Goal: Task Accomplishment & Management: Complete application form

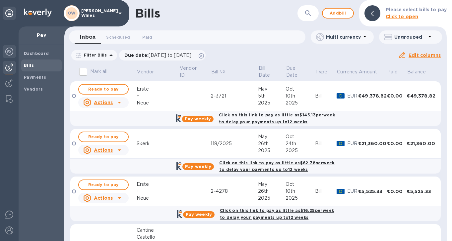
click at [7, 53] on img at bounding box center [9, 52] width 8 height 8
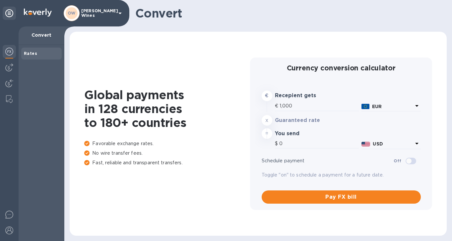
type input "1,175.9"
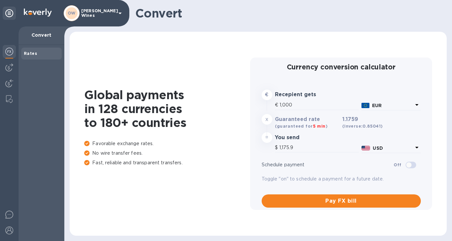
click at [7, 51] on img at bounding box center [9, 52] width 8 height 8
click at [10, 69] on img at bounding box center [9, 68] width 8 height 8
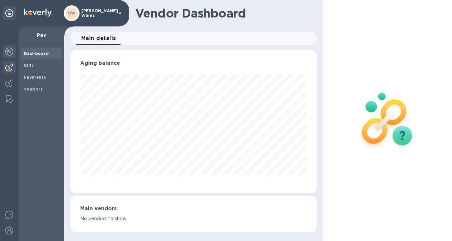
scroll to position [143, 246]
click at [9, 54] on img at bounding box center [9, 52] width 8 height 8
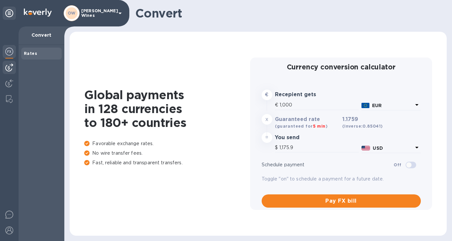
click at [9, 64] on img at bounding box center [9, 68] width 8 height 8
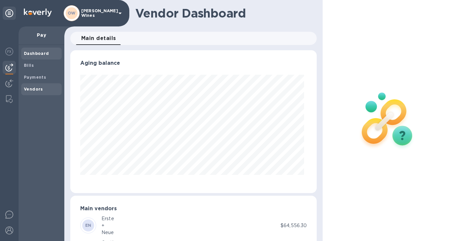
scroll to position [143, 243]
click at [39, 88] on b "Vendors" at bounding box center [33, 89] width 19 height 5
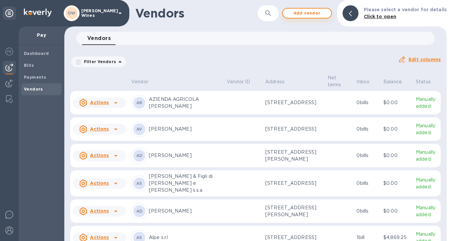
click at [309, 15] on span "Add vendor" at bounding box center [307, 13] width 38 height 8
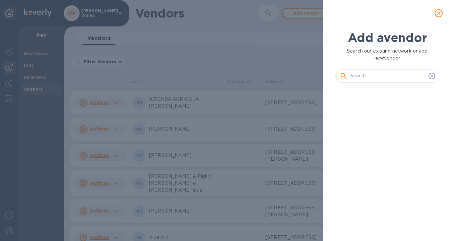
scroll to position [131, 107]
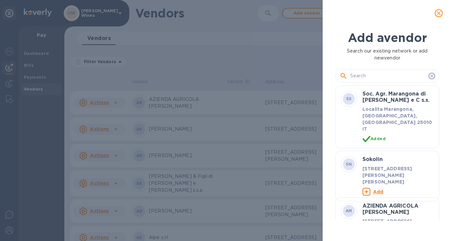
click at [358, 77] on input "text" at bounding box center [388, 76] width 76 height 10
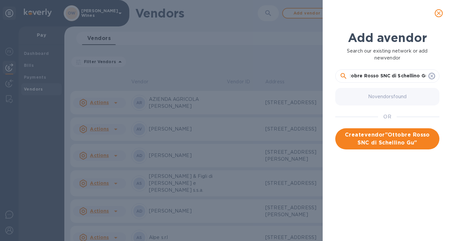
scroll to position [0, 0]
click at [414, 75] on input "Ottobre Rosso SNC di Schellino Gu" at bounding box center [388, 76] width 76 height 10
click at [425, 77] on div "Ottobre Rosso SNC di Schellino Gu" at bounding box center [386, 76] width 95 height 10
click at [425, 77] on input "Ottobre Rosso SNC di [PERSON_NAME] Gu" at bounding box center [388, 76] width 76 height 10
click at [426, 75] on div "Ottobre Rosso SNC di Schellino [PERSON_NAME]" at bounding box center [386, 76] width 95 height 10
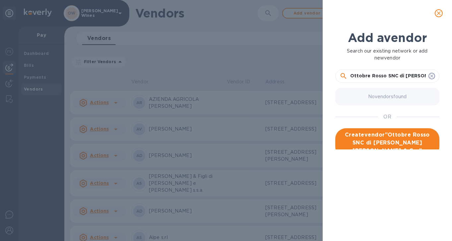
click at [416, 77] on input "Ottobre Rosso SNC di [PERSON_NAME] [PERSON_NAME] & Gar" at bounding box center [388, 76] width 76 height 10
click at [423, 74] on input "Ottobre Rosso SNC di [PERSON_NAME] [PERSON_NAME] & [PERSON_NAME]" at bounding box center [388, 76] width 76 height 10
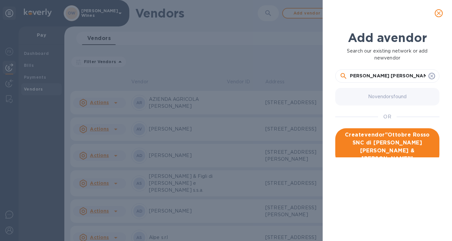
scroll to position [0, 61]
type input "Ottobre Rosso SNC di [PERSON_NAME] [PERSON_NAME] & [PERSON_NAME]"
click at [384, 140] on span "Create vendor " Ottobre Rosso SNC di Schellino [PERSON_NAME] & [PERSON_NAME] "" at bounding box center [386, 147] width 93 height 32
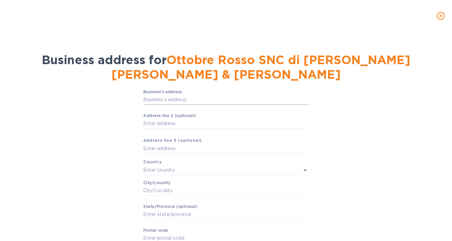
click at [206, 95] on input "Business’s аddress" at bounding box center [226, 100] width 166 height 10
paste input "Cantone Rosso, 4"
type input "4 Strada Cantone Rosso"
type input "[GEOGRAPHIC_DATA]"
type input "Biella"
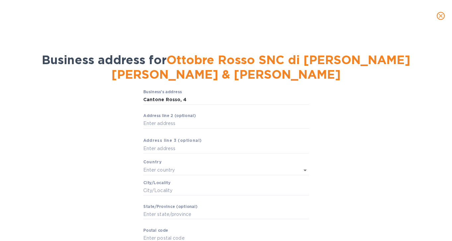
type input "[GEOGRAPHIC_DATA]"
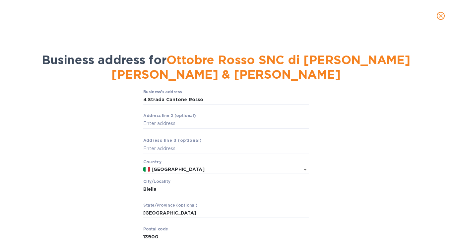
scroll to position [42, 0]
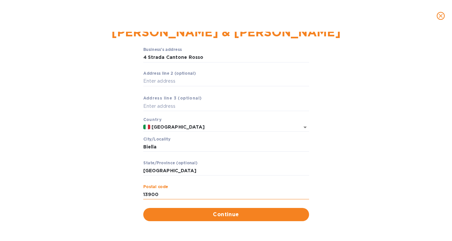
click at [167, 197] on input "13900" at bounding box center [226, 195] width 166 height 10
type input "13851"
click at [337, 104] on div "Business’s аddress 4 Strada Cantone Rosso ​ Аddress line 2 (optional) ​ Аddress…" at bounding box center [226, 134] width 434 height 182
click at [258, 166] on input "[GEOGRAPHIC_DATA]" at bounding box center [226, 171] width 166 height 10
drag, startPoint x: 165, startPoint y: 169, endPoint x: 107, endPoint y: 173, distance: 57.4
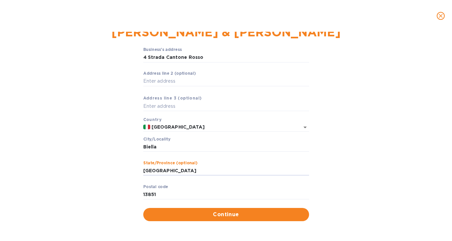
click at [107, 173] on div "Business’s аddress 4 Strada Cantone Rosso ​ Аddress line 2 (optional) ​ Аddress…" at bounding box center [226, 134] width 434 height 182
click at [175, 145] on input "Biella" at bounding box center [226, 147] width 166 height 10
drag, startPoint x: 172, startPoint y: 145, endPoint x: 116, endPoint y: 147, distance: 56.0
click at [116, 147] on div "Business’s аddress 4 Strada Cantone Rosso ​ Аddress line 2 (optional) ​ Аddress…" at bounding box center [226, 134] width 434 height 182
paste input "Castelletto Cervo"
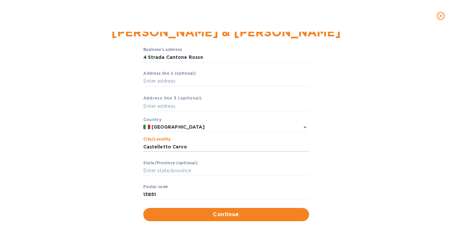
type input "Castelletto Cervo"
click at [216, 98] on div "Business’s аddress 4 Strada Cantone Rosso ​ Аddress line 2 (optional) ​ Аddress…" at bounding box center [226, 127] width 166 height 161
click at [380, 147] on div "Business’s аddress 4 Strada Cantone Rosso ​ Аddress line 2 (optional) ​ Аddress…" at bounding box center [226, 134] width 434 height 182
click at [229, 216] on span "Continue" at bounding box center [225, 215] width 155 height 8
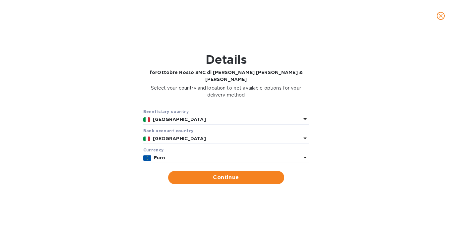
click at [289, 155] on p "Euro" at bounding box center [227, 158] width 147 height 7
click at [328, 138] on div "Beneficiary country [GEOGRAPHIC_DATA] Bank account cоuntry [GEOGRAPHIC_DATA] Cu…" at bounding box center [226, 146] width 434 height 84
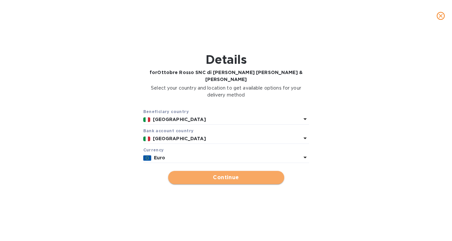
click at [213, 176] on button "Continue" at bounding box center [226, 177] width 116 height 13
type input "Ottobre Rosso SNC di [PERSON_NAME] [PERSON_NAME] & [PERSON_NAME]"
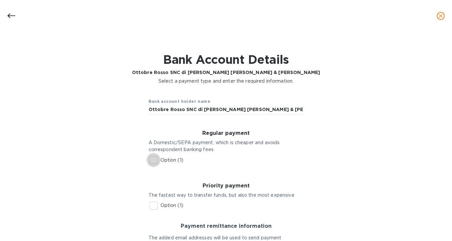
click at [152, 157] on input "Option (1)" at bounding box center [153, 160] width 14 height 14
checkbox input "true"
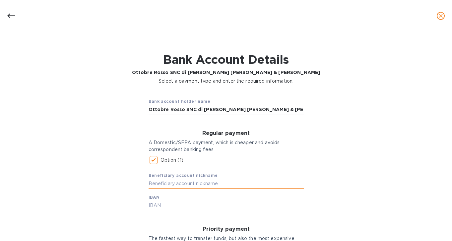
click at [221, 185] on input "text" at bounding box center [225, 184] width 155 height 10
type input "IBAN as of [DATE]"
click at [267, 197] on div "Beneficiary account nickname IBAN as of [DATE] IBAN" at bounding box center [225, 188] width 155 height 43
click at [237, 202] on input "text" at bounding box center [225, 206] width 155 height 10
click at [171, 200] on div "Beneficiary account nickname IBAN as of [DATE] IBAN" at bounding box center [225, 188] width 155 height 43
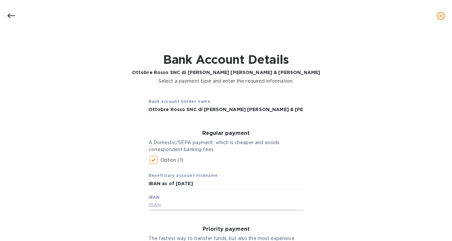
click at [157, 207] on input "text" at bounding box center [225, 206] width 155 height 10
type input "[FINANCIAL_ID]"
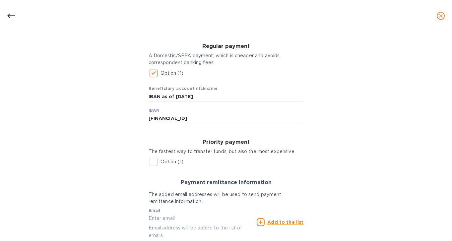
scroll to position [88, 0]
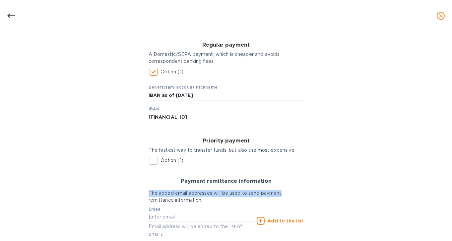
drag, startPoint x: 449, startPoint y: 182, endPoint x: 449, endPoint y: 195, distance: 13.6
click at [449, 195] on div "Details for Ottobre Rosso SNC di Schellino Giulia & [PERSON_NAME] Select your c…" at bounding box center [226, 137] width 452 height 210
click at [170, 221] on input "text" at bounding box center [201, 218] width 106 height 10
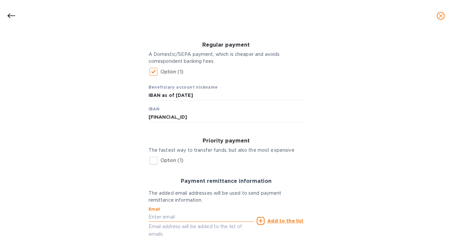
click at [204, 217] on input "text" at bounding box center [201, 218] width 106 height 10
paste input "[EMAIL_ADDRESS][DOMAIN_NAME]"
type input "[EMAIL_ADDRESS][DOMAIN_NAME]"
click at [356, 199] on div "Bank account holder name Ottobre Rosso SNC di Schellino Giulia & [PERSON_NAME] …" at bounding box center [226, 139] width 434 height 279
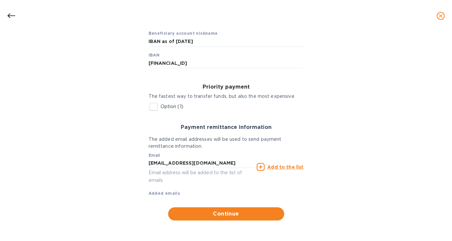
click at [244, 207] on div "Regular payment A Domestic/SEPA payment, which is cheaper and avoids correspond…" at bounding box center [226, 98] width 166 height 243
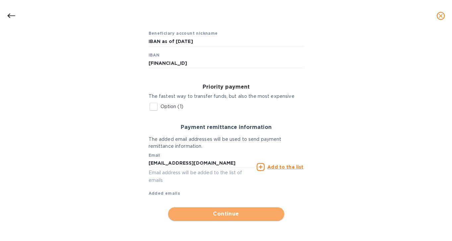
click at [244, 214] on span "Continue" at bounding box center [225, 214] width 105 height 8
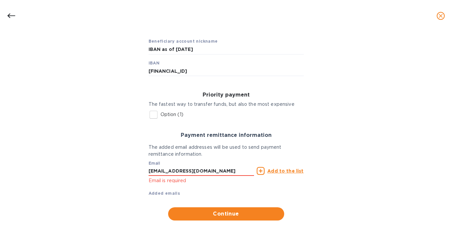
click at [280, 171] on u "Add to the list" at bounding box center [285, 171] width 36 height 5
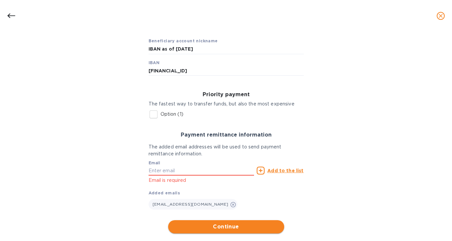
click at [245, 230] on span "Continue" at bounding box center [225, 227] width 105 height 8
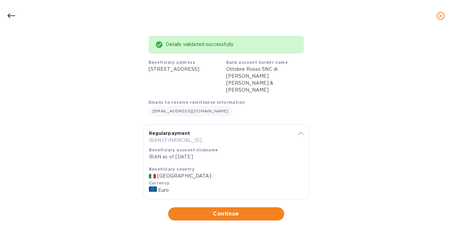
scroll to position [45, 0]
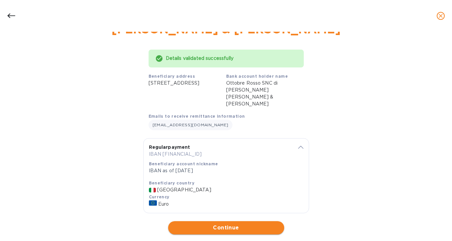
click at [255, 224] on span "Continue" at bounding box center [225, 228] width 105 height 8
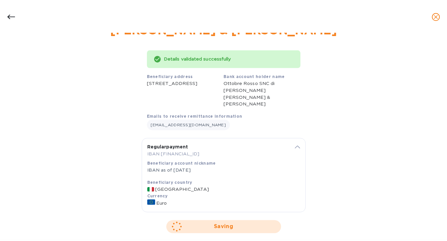
scroll to position [0, 0]
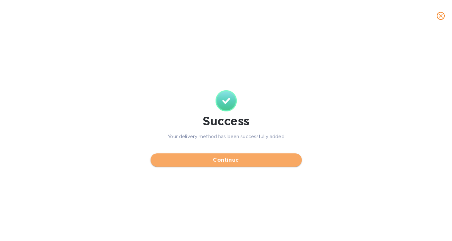
click at [258, 157] on span "Continue" at bounding box center [226, 160] width 140 height 8
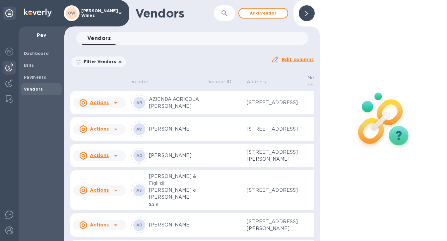
click at [36, 89] on b "Vendors" at bounding box center [33, 89] width 19 height 5
click at [228, 15] on icon "button" at bounding box center [224, 13] width 8 height 8
click at [170, 49] on div "Filter Vendors Auto pay: All Edit columns" at bounding box center [192, 59] width 249 height 23
click at [226, 11] on icon "button" at bounding box center [224, 13] width 8 height 8
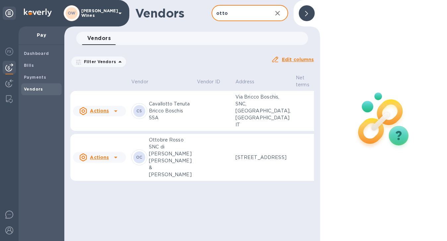
type input "otto"
click at [160, 162] on p "Ottobre Rosso SNC di [PERSON_NAME] [PERSON_NAME] & [PERSON_NAME]" at bounding box center [170, 158] width 43 height 42
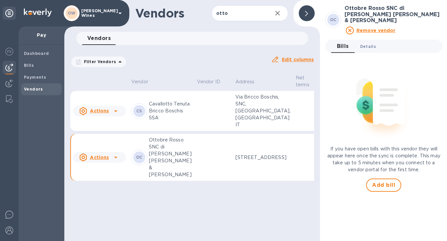
click at [367, 43] on span "Details 0" at bounding box center [368, 46] width 16 height 7
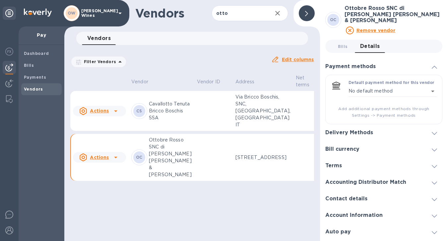
click at [434, 198] on icon at bounding box center [433, 199] width 5 height 3
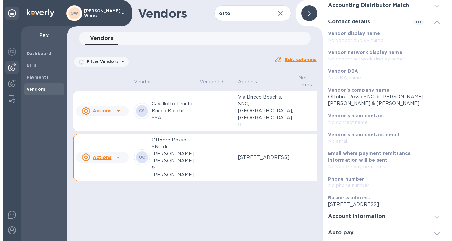
scroll to position [136, 0]
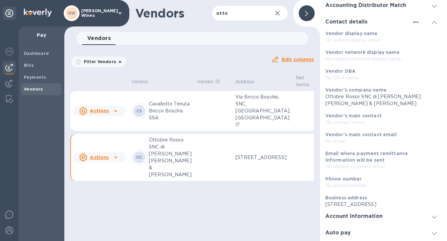
click at [411, 18] on icon "button" at bounding box center [415, 22] width 8 height 8
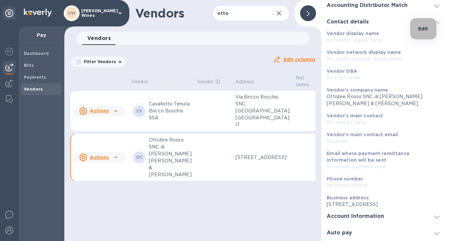
click at [421, 31] on p "Edit" at bounding box center [423, 29] width 10 height 7
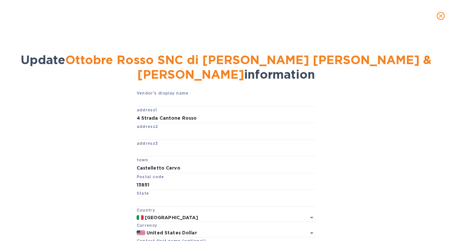
drag, startPoint x: 449, startPoint y: 79, endPoint x: 447, endPoint y: 126, distance: 47.1
click at [447, 126] on div "Update Ottobre Rosso SNC di Schellino Giulia & [PERSON_NAME] information Vendor…" at bounding box center [226, 137] width 452 height 210
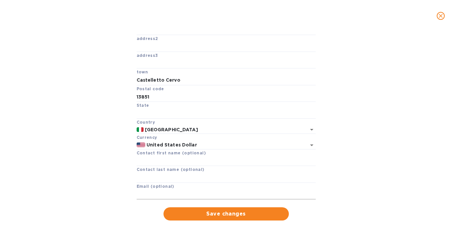
click at [151, 192] on input "text" at bounding box center [225, 195] width 179 height 10
paste input "[EMAIL_ADDRESS][DOMAIN_NAME]"
type input "[EMAIL_ADDRESS][DOMAIN_NAME]"
click at [206, 215] on span "Save changes" at bounding box center [226, 214] width 115 height 8
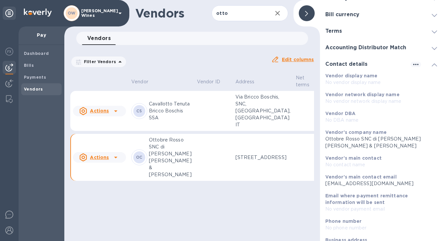
scroll to position [136, 0]
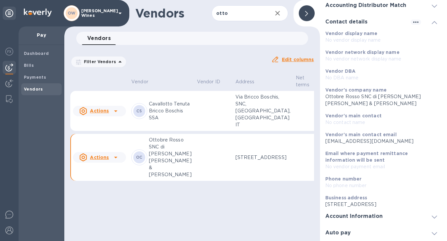
click at [395, 138] on p "[EMAIL_ADDRESS][DOMAIN_NAME]" at bounding box center [381, 141] width 112 height 7
click at [362, 150] on p "Email where payment remittance information will be sent" at bounding box center [381, 156] width 112 height 13
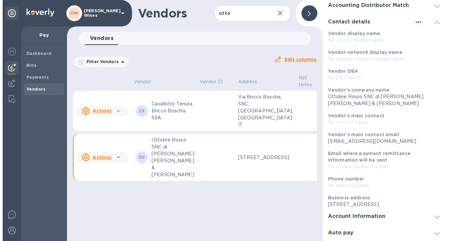
scroll to position [0, 0]
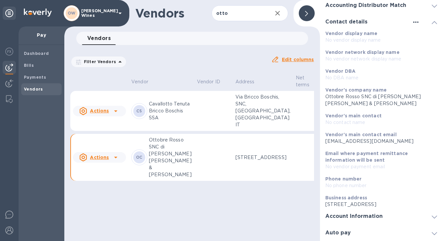
click at [413, 18] on icon "button" at bounding box center [415, 22] width 8 height 8
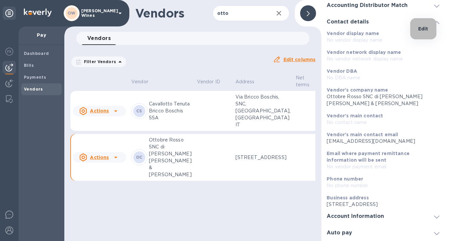
click at [422, 31] on p "Edit" at bounding box center [423, 29] width 10 height 7
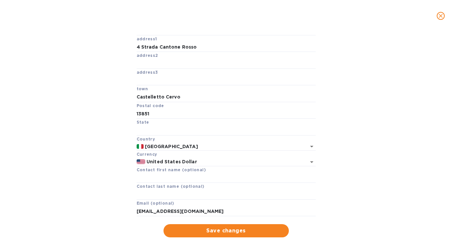
scroll to position [89, 0]
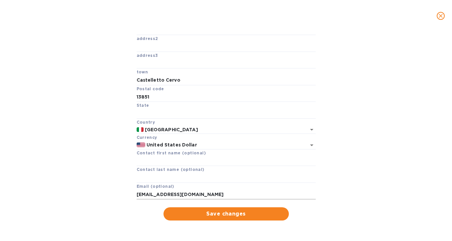
click at [238, 194] on input "[EMAIL_ADDRESS][DOMAIN_NAME]" at bounding box center [225, 195] width 179 height 10
paste input "[EMAIL_ADDRESS][DOMAIN_NAME]"
click at [225, 214] on span "Save changes" at bounding box center [226, 214] width 115 height 8
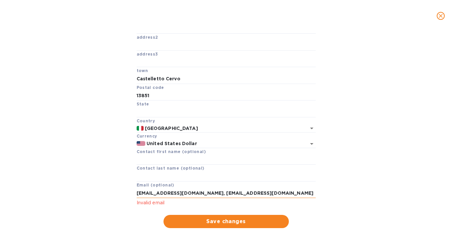
click at [191, 195] on input "[EMAIL_ADDRESS][DOMAIN_NAME], [EMAIL_ADDRESS][DOMAIN_NAME]" at bounding box center [225, 194] width 179 height 10
drag, startPoint x: 191, startPoint y: 195, endPoint x: 256, endPoint y: 192, distance: 64.7
click at [256, 192] on input "[EMAIL_ADDRESS]@[DOMAIN_NAME]" at bounding box center [225, 194] width 179 height 10
type input "[EMAIL_ADDRESS][DOMAIN_NAME]"
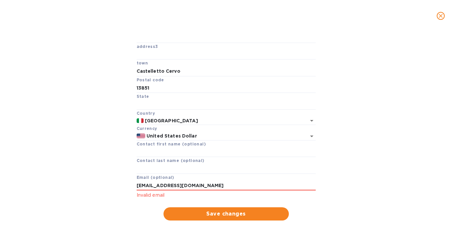
scroll to position [0, 0]
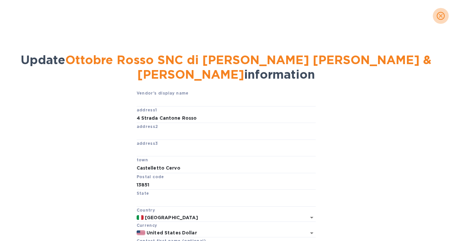
click at [440, 18] on icon "close" at bounding box center [440, 16] width 7 height 7
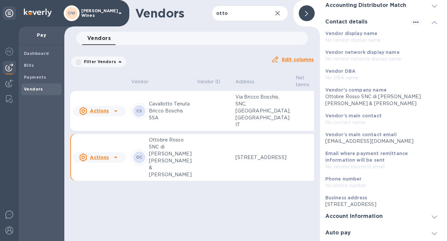
click at [351, 151] on b "Email where payment remittance information will be sent" at bounding box center [366, 157] width 83 height 12
click at [400, 151] on b "Email where payment remittance information will be sent" at bounding box center [366, 157] width 83 height 12
click at [363, 164] on p "No vendor payment email" at bounding box center [381, 167] width 112 height 7
click at [364, 164] on p "No vendor payment email" at bounding box center [381, 167] width 112 height 7
click at [412, 18] on icon "button" at bounding box center [415, 22] width 8 height 8
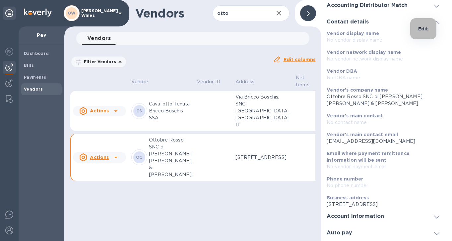
click at [416, 30] on li "Edit" at bounding box center [423, 28] width 26 height 21
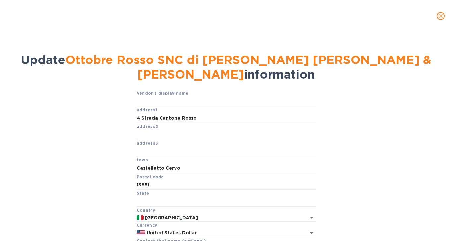
click at [178, 102] on input "text" at bounding box center [225, 102] width 179 height 10
type input "Ottobre Rosso"
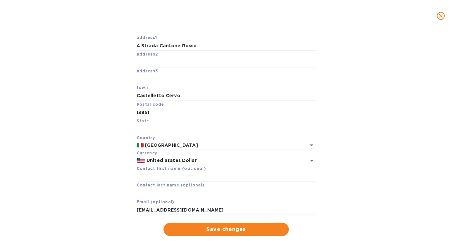
scroll to position [89, 0]
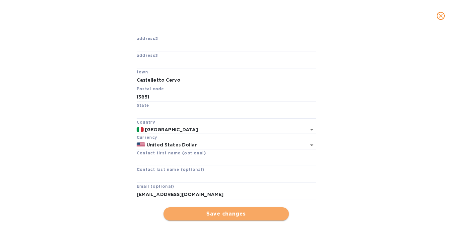
click at [242, 215] on span "Save changes" at bounding box center [226, 214] width 115 height 8
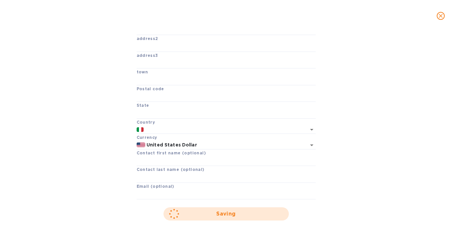
scroll to position [61, 0]
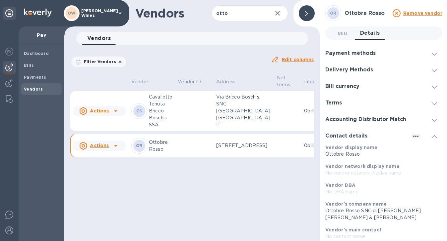
click at [434, 71] on icon at bounding box center [433, 70] width 5 height 3
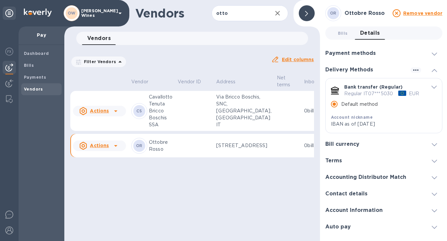
click at [433, 52] on span at bounding box center [433, 53] width 5 height 6
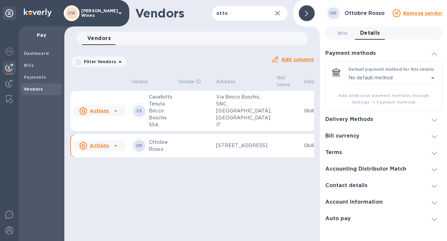
click at [434, 154] on icon at bounding box center [433, 153] width 5 height 3
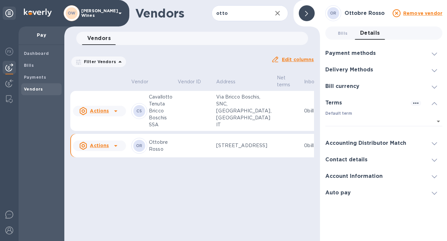
click at [435, 161] on icon at bounding box center [433, 160] width 5 height 3
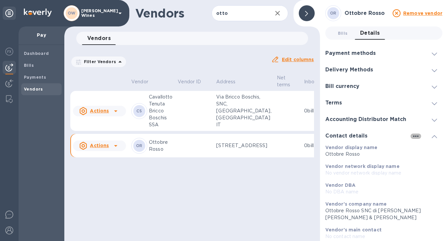
click at [414, 137] on icon "button" at bounding box center [415, 137] width 8 height 8
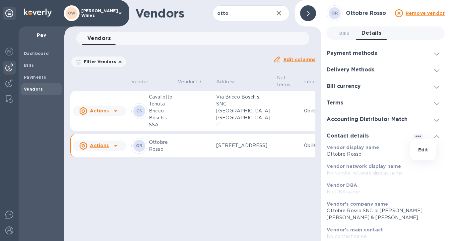
click at [420, 150] on p "Edit" at bounding box center [423, 150] width 10 height 7
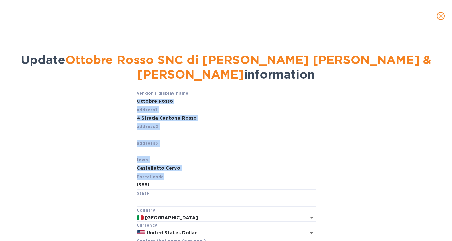
drag, startPoint x: 448, startPoint y: 104, endPoint x: 448, endPoint y: 171, distance: 67.6
click at [448, 171] on div "Update Ottobre Rosso SNC di Schellino Giulia & [PERSON_NAME] information Vendor…" at bounding box center [226, 137] width 452 height 210
click at [442, 19] on icon "close" at bounding box center [440, 16] width 7 height 7
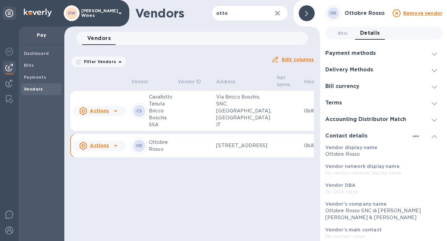
click at [181, 74] on th "Vendor ID" at bounding box center [194, 83] width 38 height 18
click at [305, 14] on icon at bounding box center [306, 13] width 3 height 5
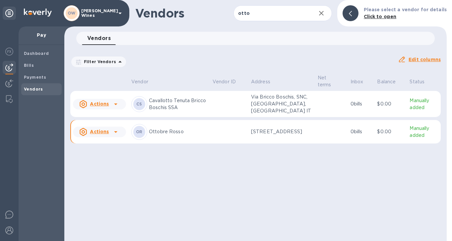
click at [115, 136] on icon at bounding box center [116, 132] width 8 height 8
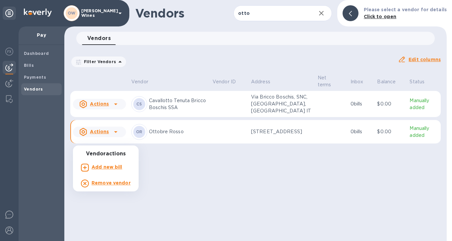
click at [114, 168] on b "Add new bill" at bounding box center [106, 167] width 31 height 5
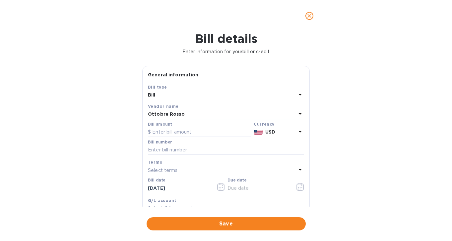
click at [297, 134] on icon at bounding box center [300, 132] width 8 height 8
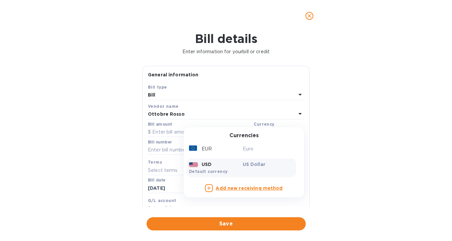
click at [226, 158] on div "EUR Euro USD US Dollar Default currency" at bounding box center [241, 160] width 110 height 38
click at [221, 143] on div "EUR Euro" at bounding box center [241, 149] width 110 height 12
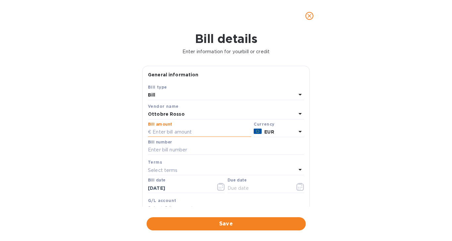
click at [177, 134] on input "text" at bounding box center [199, 133] width 103 height 10
type input "240"
click at [173, 151] on input "text" at bounding box center [226, 150] width 156 height 10
type input "462/E/25"
click at [220, 191] on icon "button" at bounding box center [221, 187] width 8 height 8
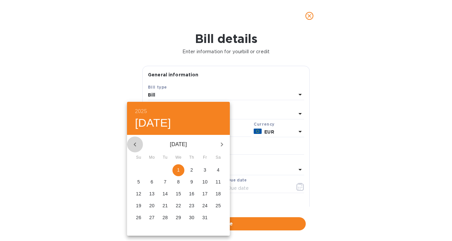
click at [134, 148] on icon "button" at bounding box center [135, 145] width 8 height 8
click at [206, 204] on p "26" at bounding box center [204, 206] width 5 height 7
type input "[DATE]"
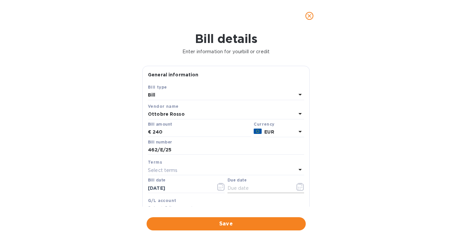
click at [301, 186] on icon "button" at bounding box center [301, 186] width 1 height 1
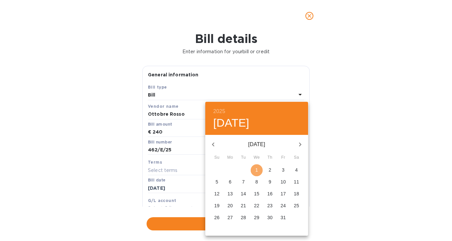
click at [257, 172] on p "1" at bounding box center [256, 170] width 3 height 7
type input "[DATE]"
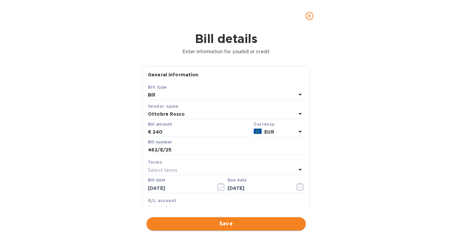
click at [237, 225] on span "Save" at bounding box center [226, 224] width 148 height 8
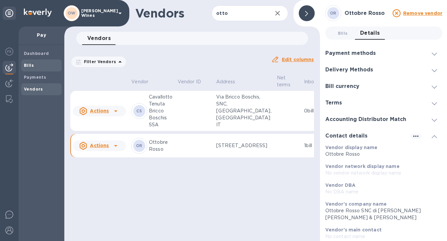
click at [25, 68] on span "Bills" at bounding box center [29, 65] width 10 height 7
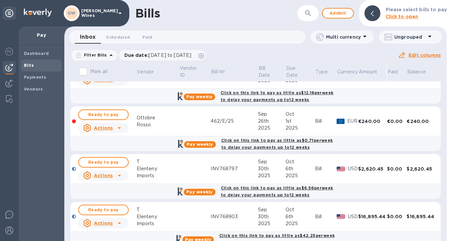
scroll to position [424, 0]
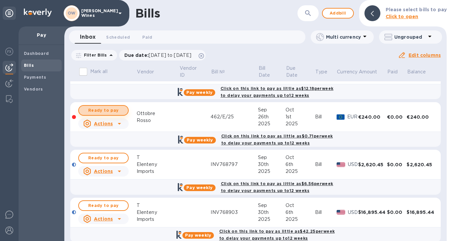
click at [93, 114] on span "Ready to pay" at bounding box center [103, 111] width 38 height 8
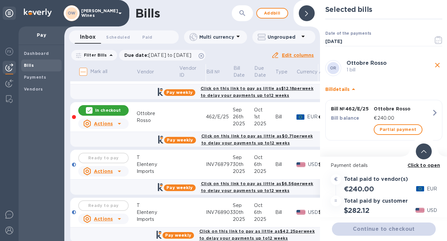
click at [412, 166] on b "Click to open" at bounding box center [423, 165] width 33 height 5
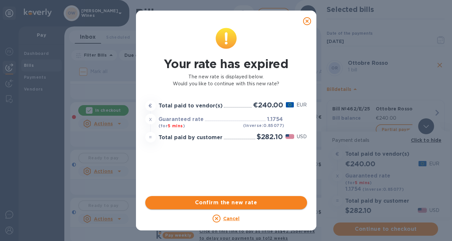
click at [234, 203] on span "Confirm the new rate" at bounding box center [225, 203] width 151 height 8
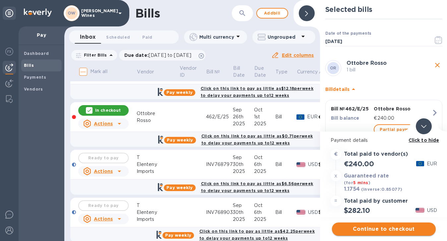
click at [375, 230] on span "Continue to checkout" at bounding box center [383, 230] width 93 height 8
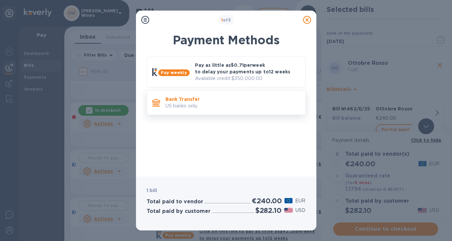
click at [199, 105] on p "US banks only." at bounding box center [232, 106] width 134 height 7
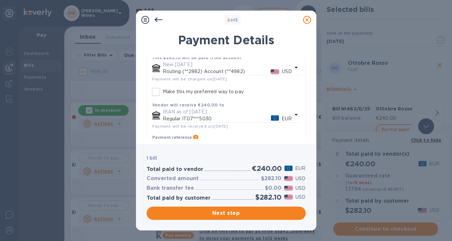
scroll to position [80, 0]
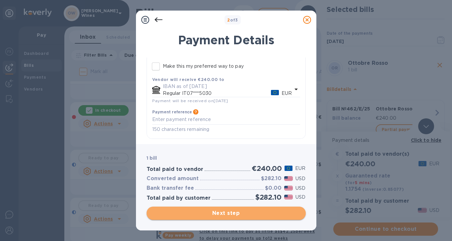
click at [257, 214] on span "Next step" at bounding box center [226, 214] width 148 height 8
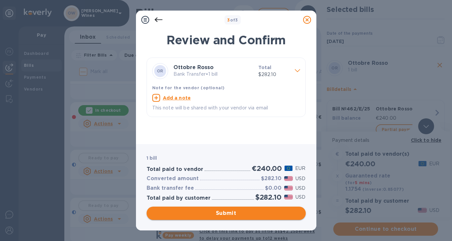
click at [249, 214] on span "Submit" at bounding box center [226, 214] width 148 height 8
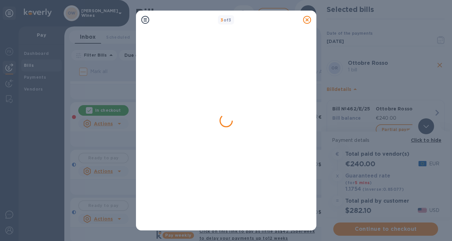
scroll to position [0, 0]
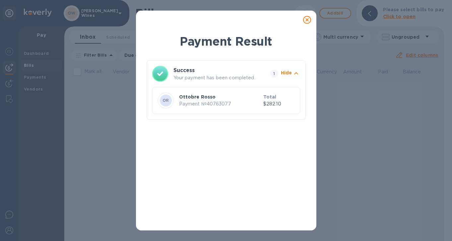
click at [305, 20] on icon at bounding box center [307, 20] width 8 height 8
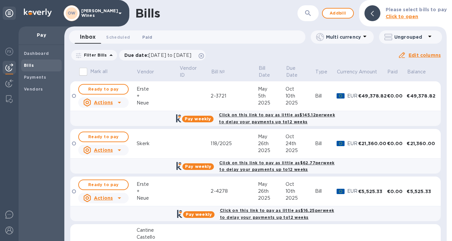
click at [147, 37] on span "Paid 0" at bounding box center [147, 37] width 10 height 7
